Goal: Register for event/course

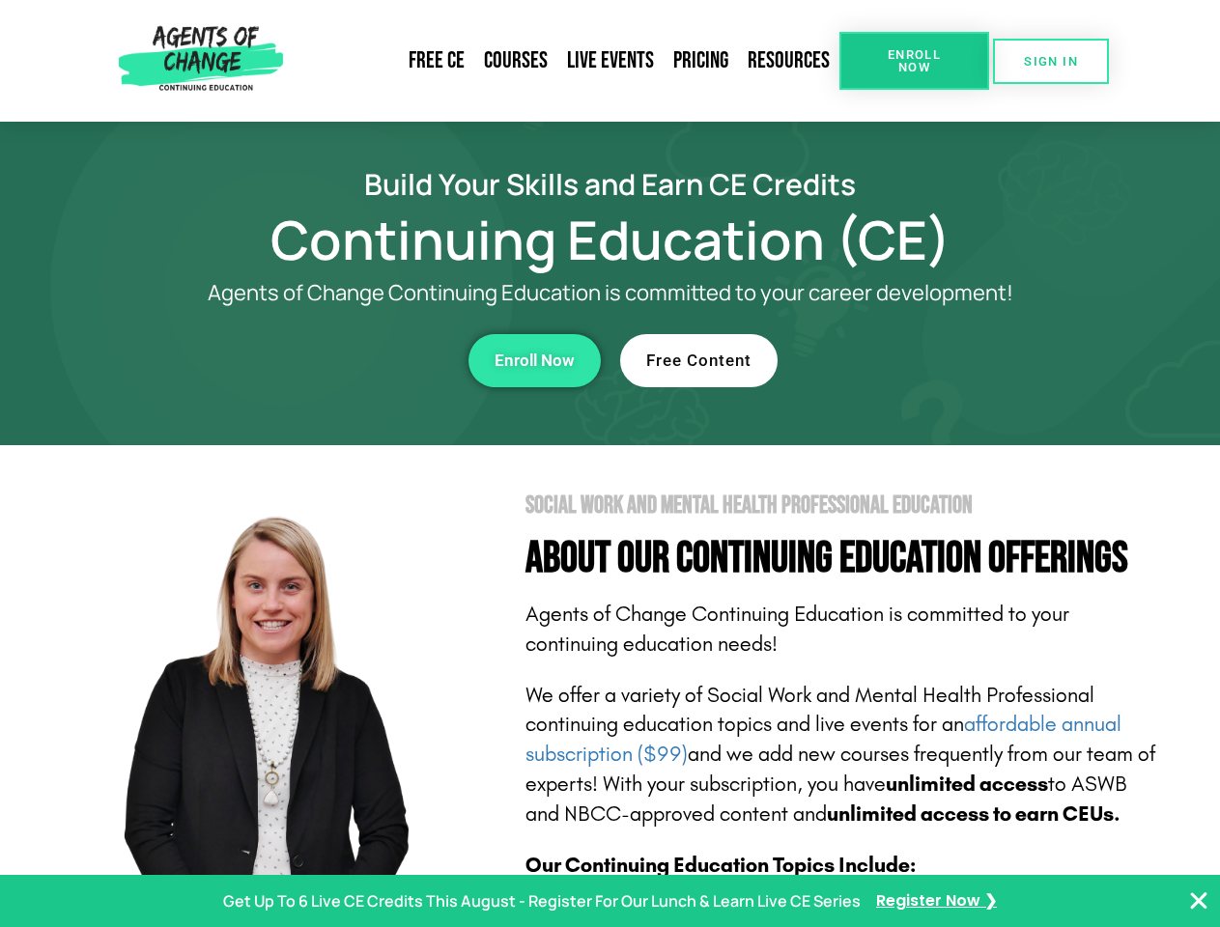
click at [609, 464] on section "Social Work and Mental Health Professional Education About Our Continuing Educa…" at bounding box center [610, 850] width 1220 height 811
click at [914, 61] on span "Enroll Now" at bounding box center [914, 60] width 88 height 25
click at [1051, 61] on span "SIGN IN" at bounding box center [1051, 61] width 54 height 13
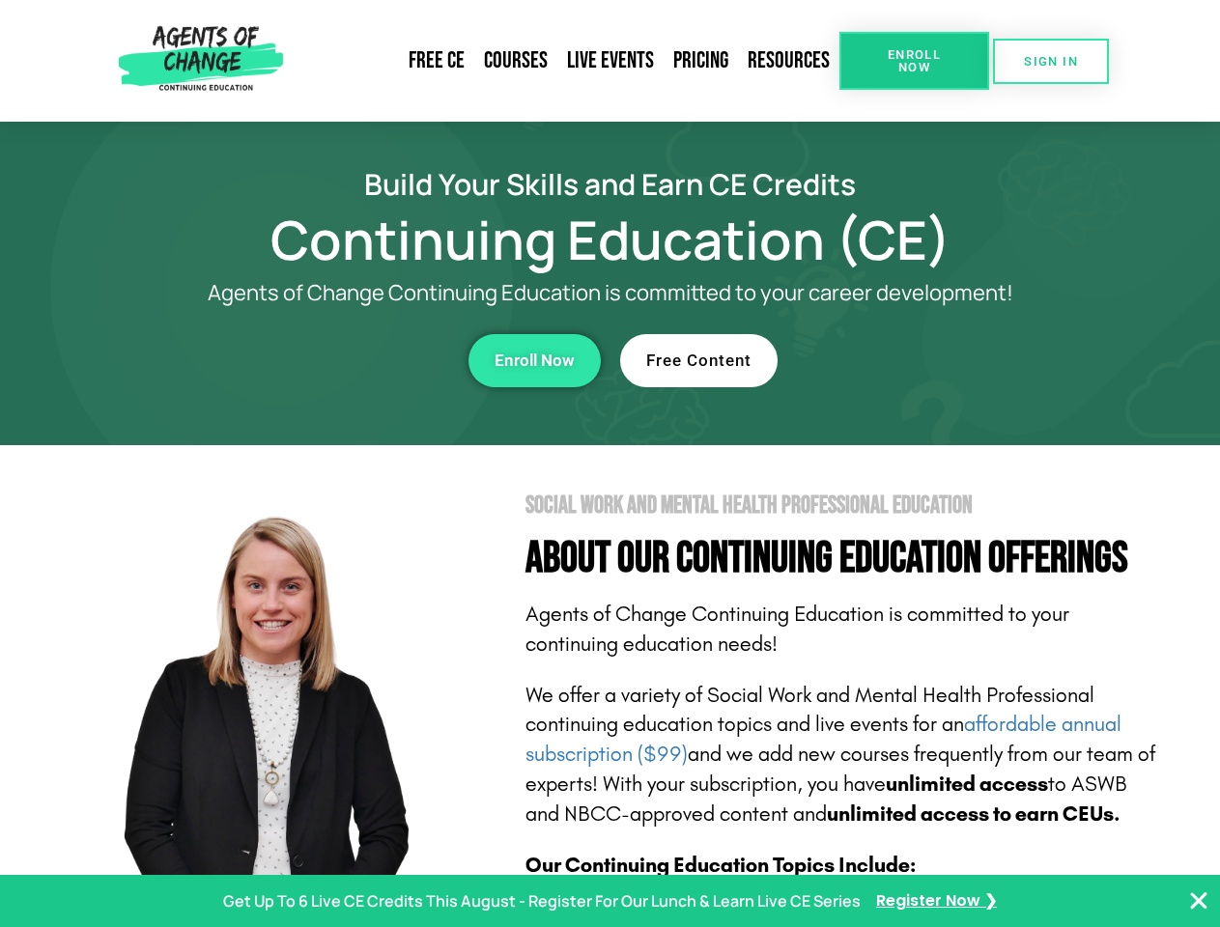
click at [335, 360] on div "Enroll Now" at bounding box center [335, 360] width 531 height 53
click at [534, 360] on span "Enroll Now" at bounding box center [534, 361] width 80 height 16
